Goal: Check status

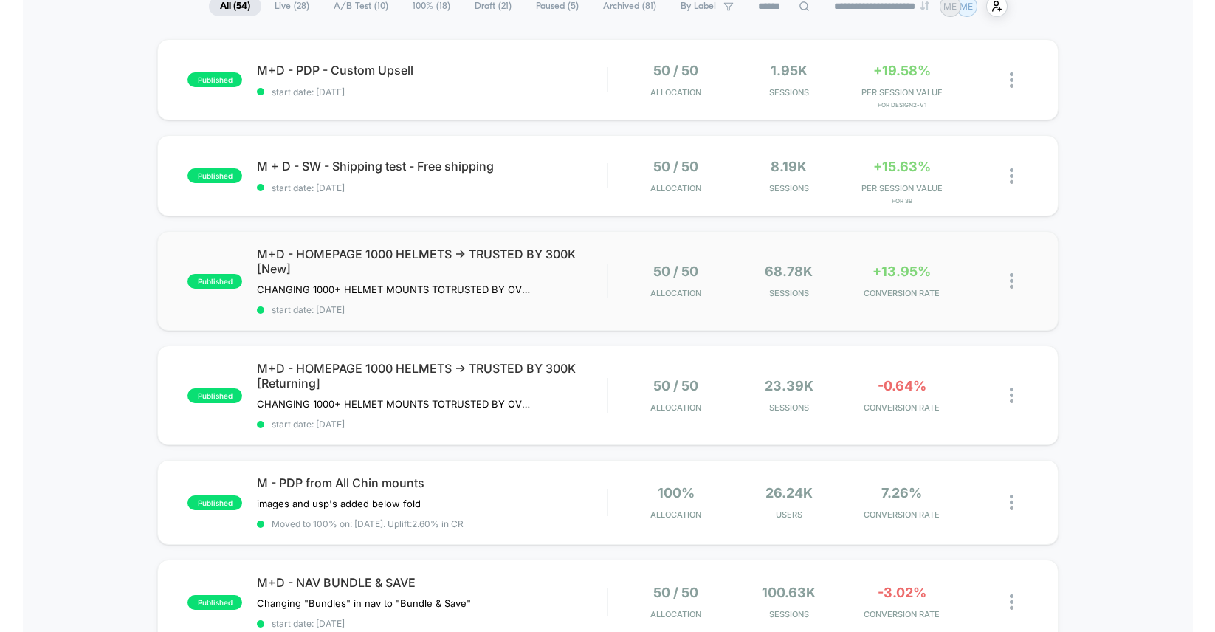
scroll to position [131, 0]
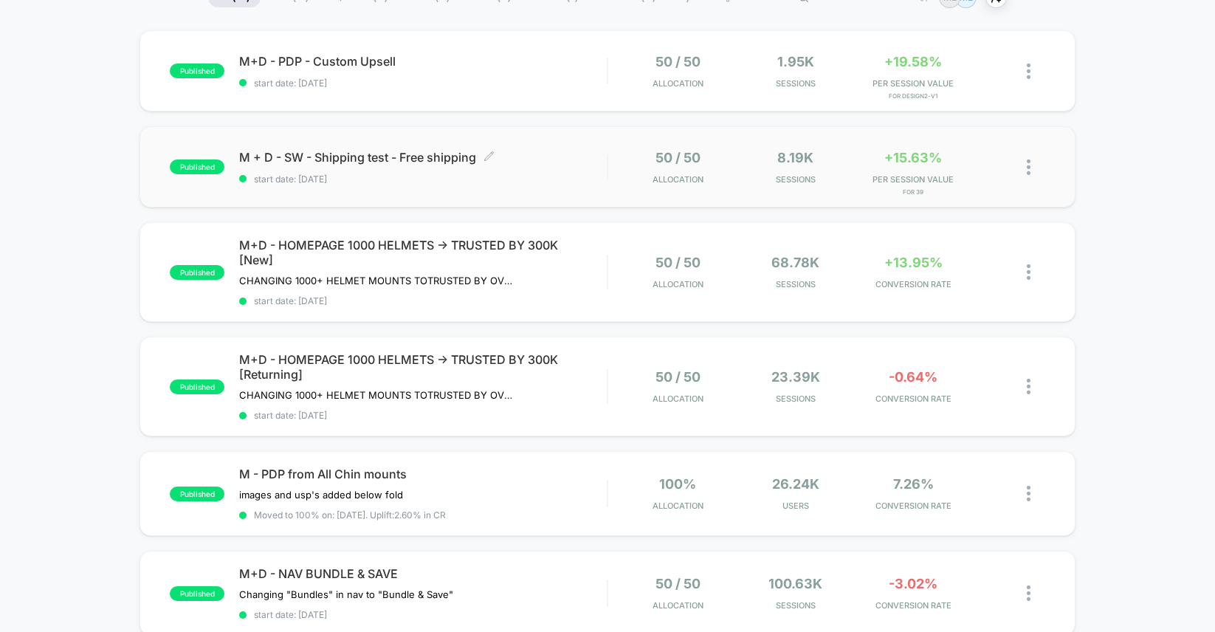
click at [551, 173] on span "start date: [DATE]" at bounding box center [423, 178] width 368 height 11
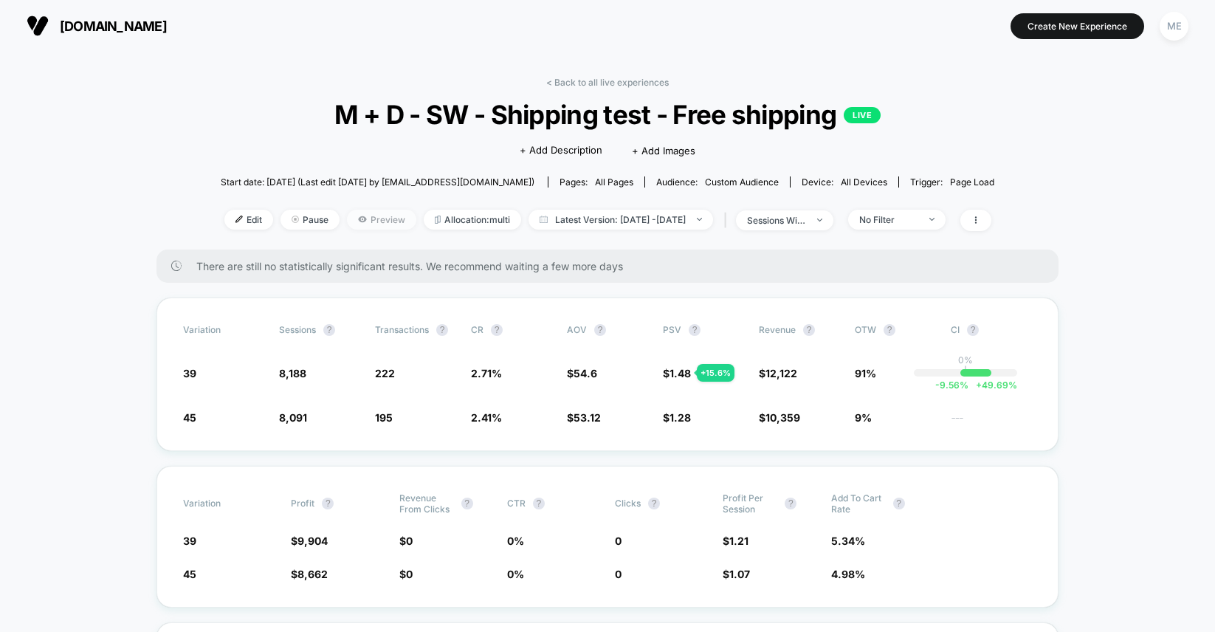
click at [349, 215] on span "Preview" at bounding box center [381, 220] width 69 height 20
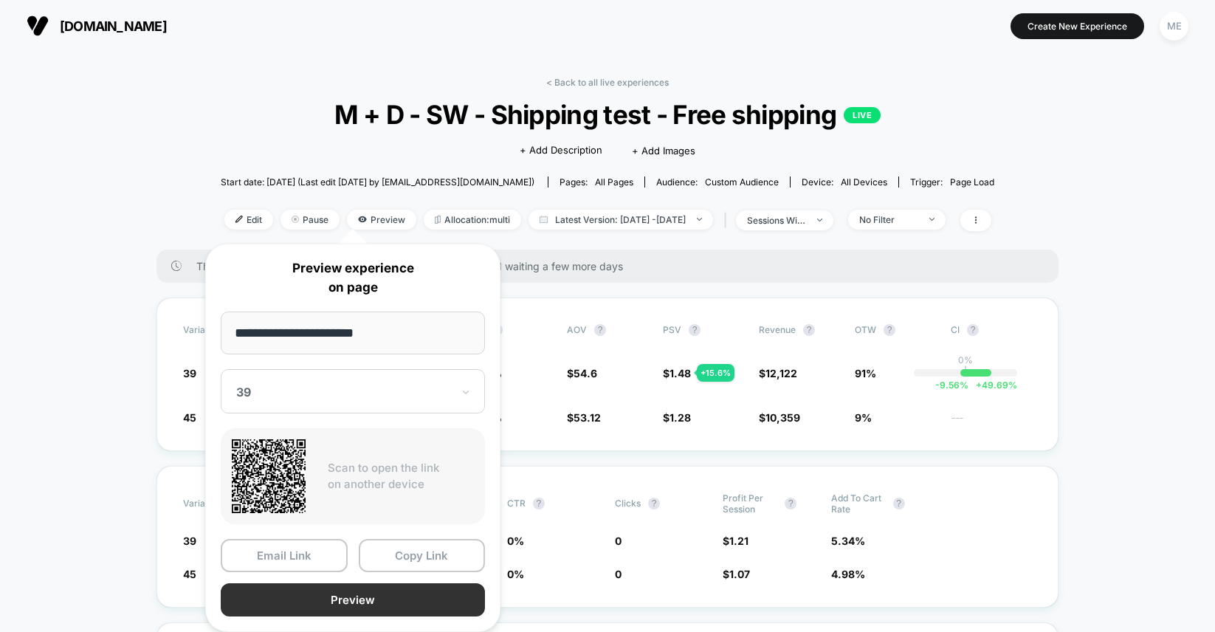
click at [367, 598] on button "Preview" at bounding box center [353, 599] width 264 height 33
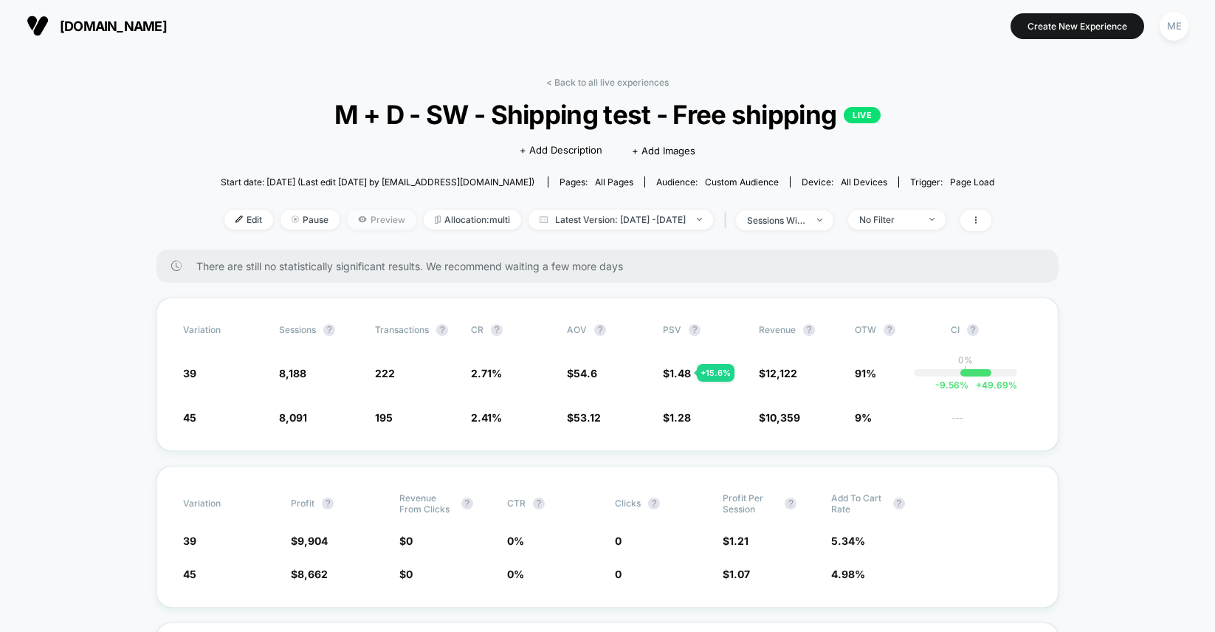
click at [347, 223] on span "Preview" at bounding box center [381, 220] width 69 height 20
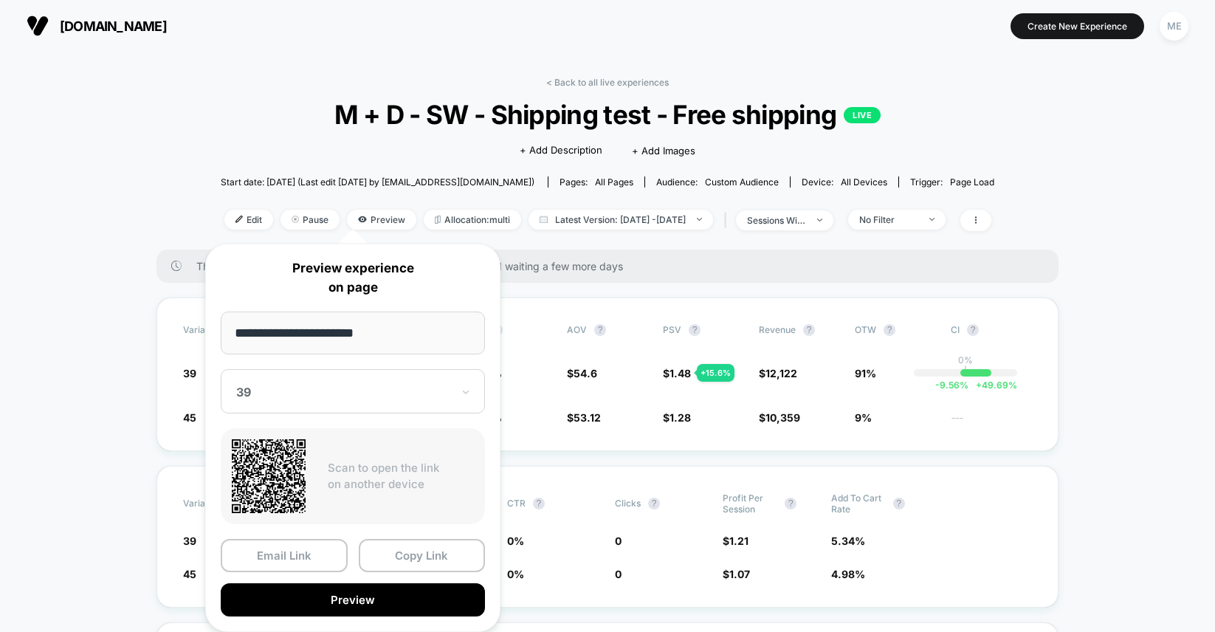
click at [331, 388] on div at bounding box center [344, 392] width 216 height 15
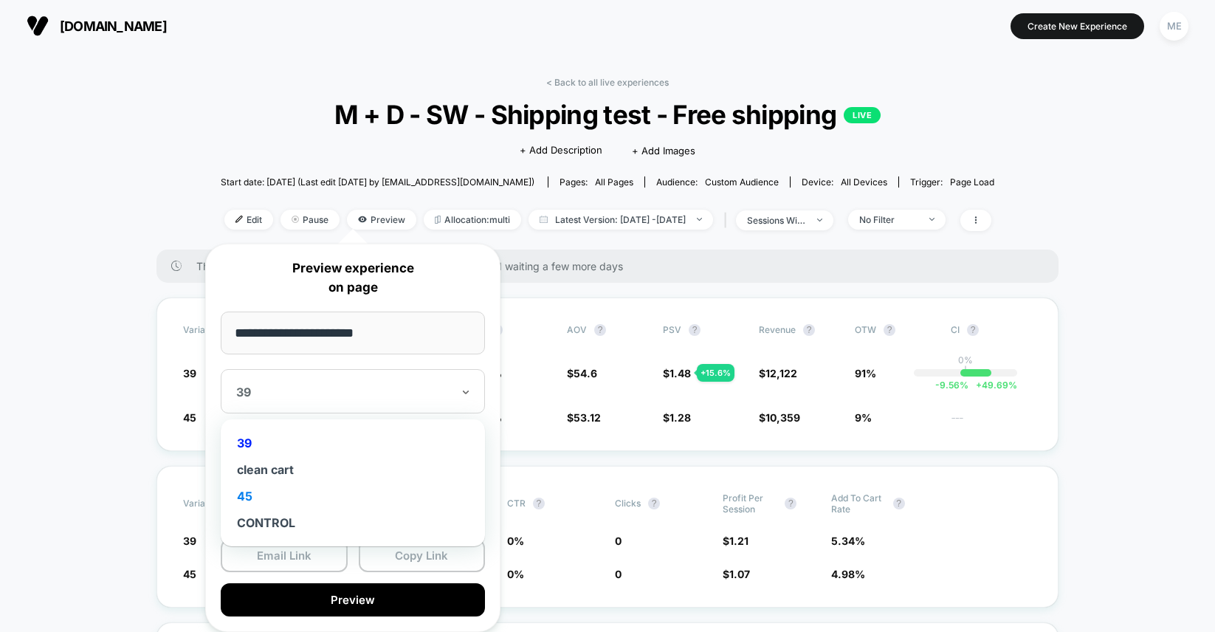
click at [271, 494] on div "45" at bounding box center [353, 496] width 250 height 27
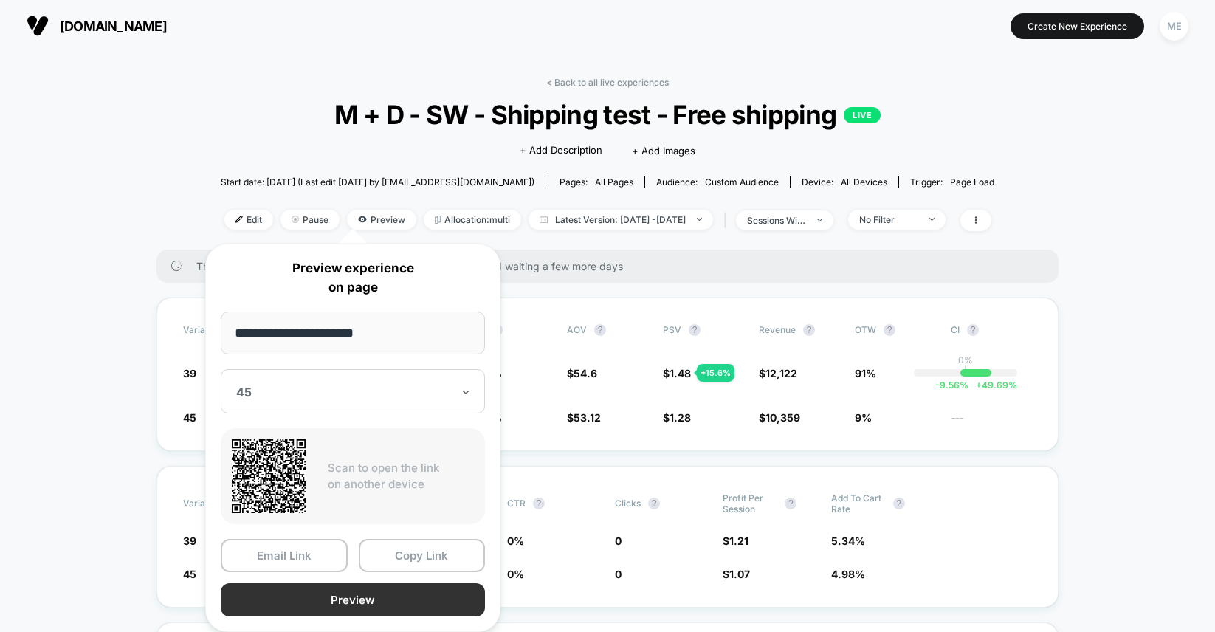
click at [365, 595] on button "Preview" at bounding box center [353, 599] width 264 height 33
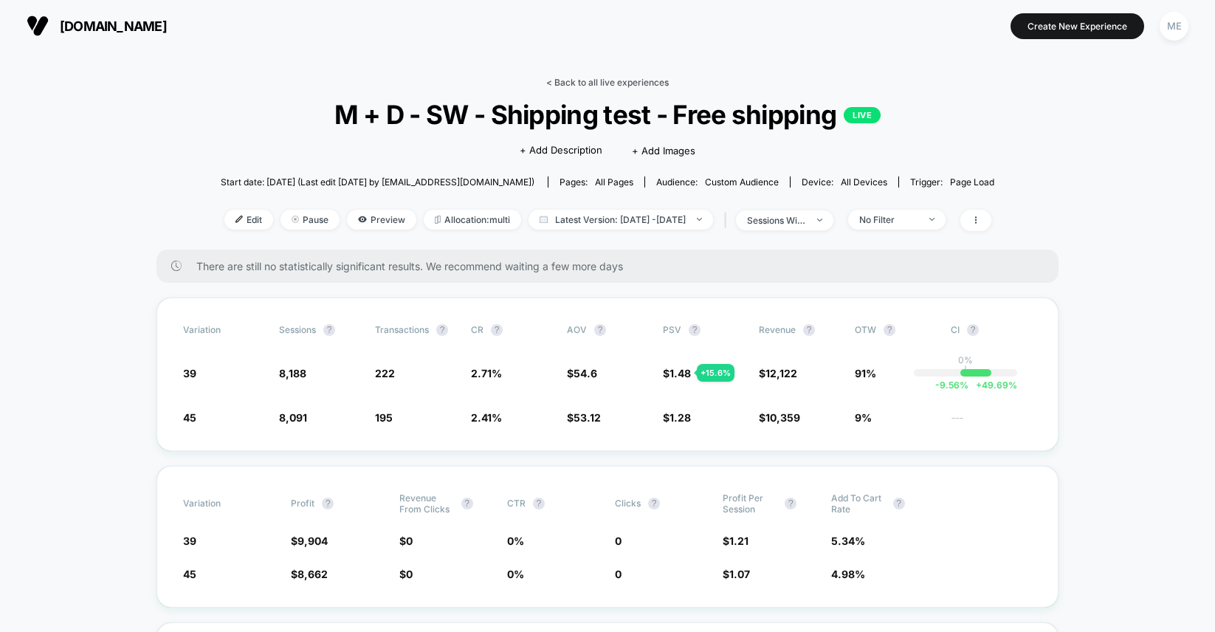
click at [578, 84] on link "< Back to all live experiences" at bounding box center [607, 82] width 123 height 11
